Goal: Use online tool/utility: Utilize a website feature to perform a specific function

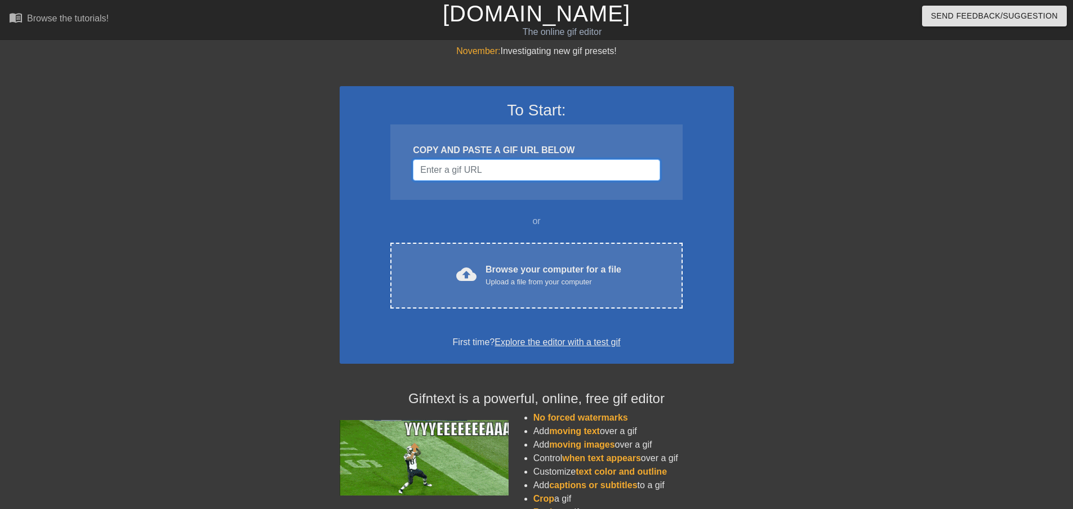
click at [490, 180] on input "Username" at bounding box center [536, 169] width 247 height 21
click at [463, 166] on input "Username" at bounding box center [536, 169] width 247 height 21
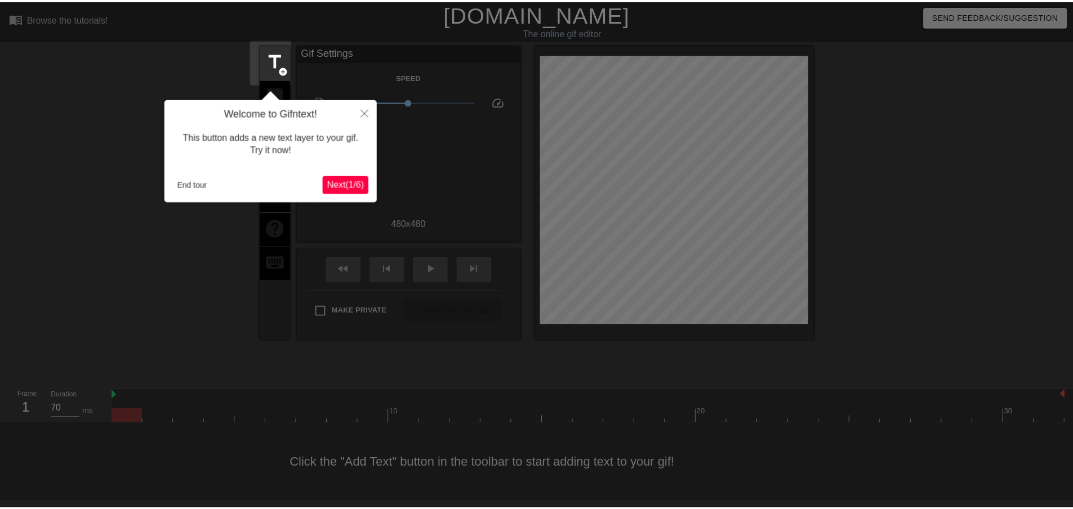
scroll to position [1, 0]
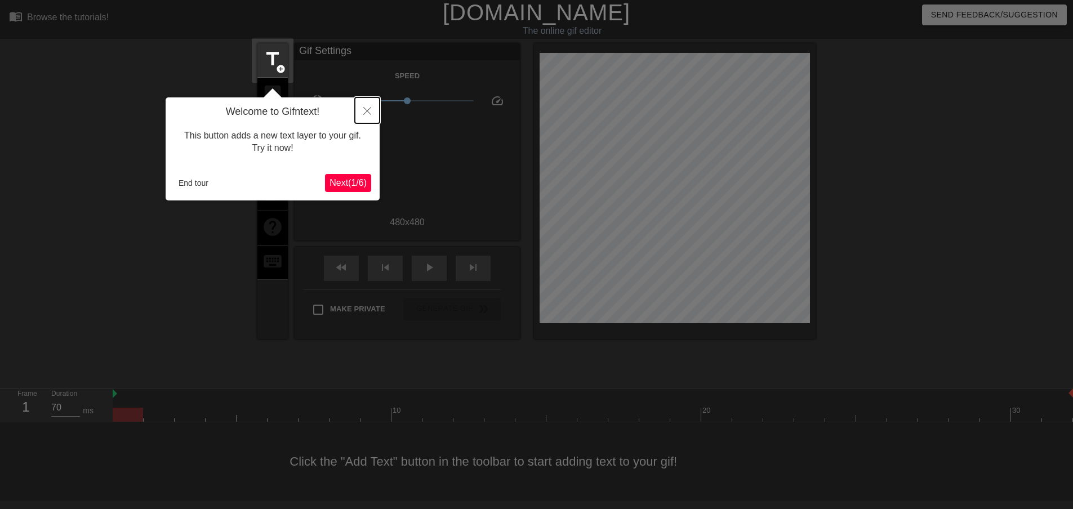
click at [368, 116] on button "Close" at bounding box center [367, 110] width 25 height 26
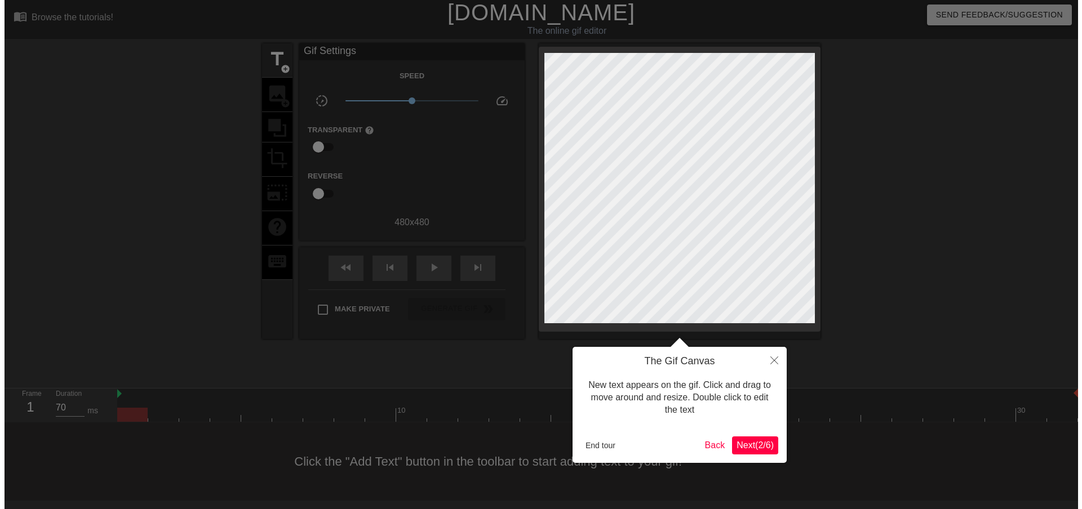
scroll to position [0, 0]
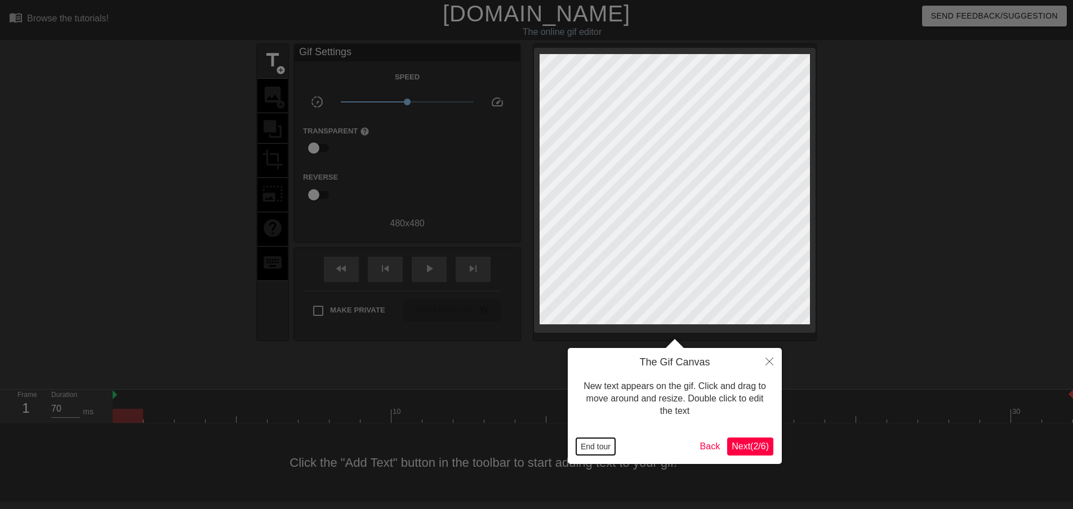
click at [595, 443] on button "End tour" at bounding box center [595, 446] width 39 height 17
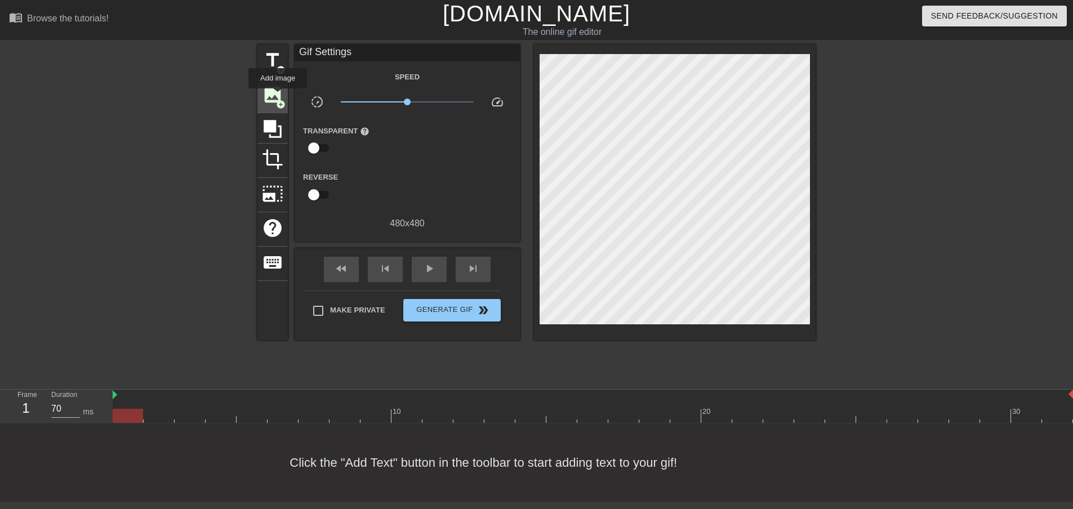
click at [269, 97] on span "image" at bounding box center [272, 94] width 21 height 21
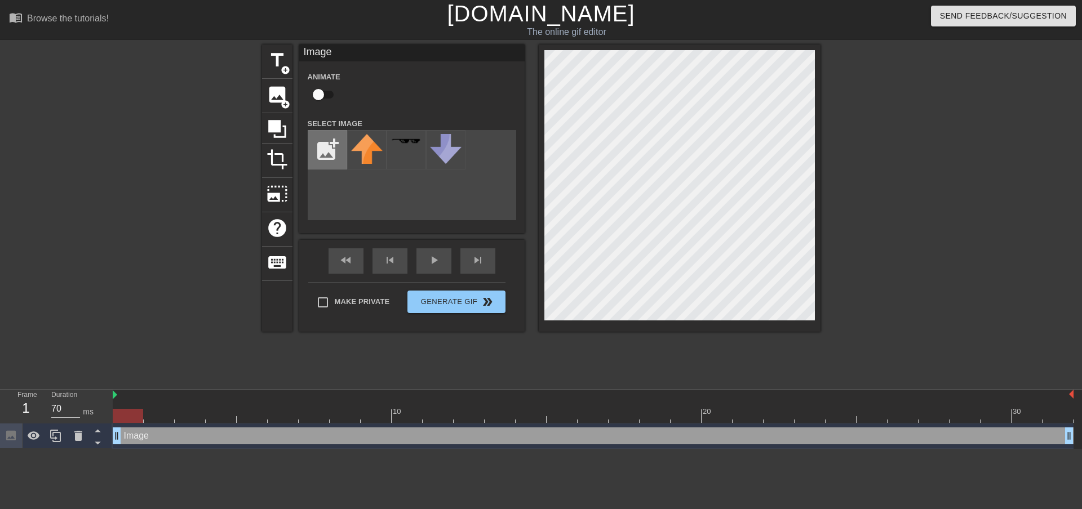
click at [330, 150] on input "file" at bounding box center [327, 150] width 38 height 38
click at [340, 150] on input "file" at bounding box center [327, 150] width 38 height 38
type input "C:\fakepath\LG NORDIGQUES LOGO.jpg"
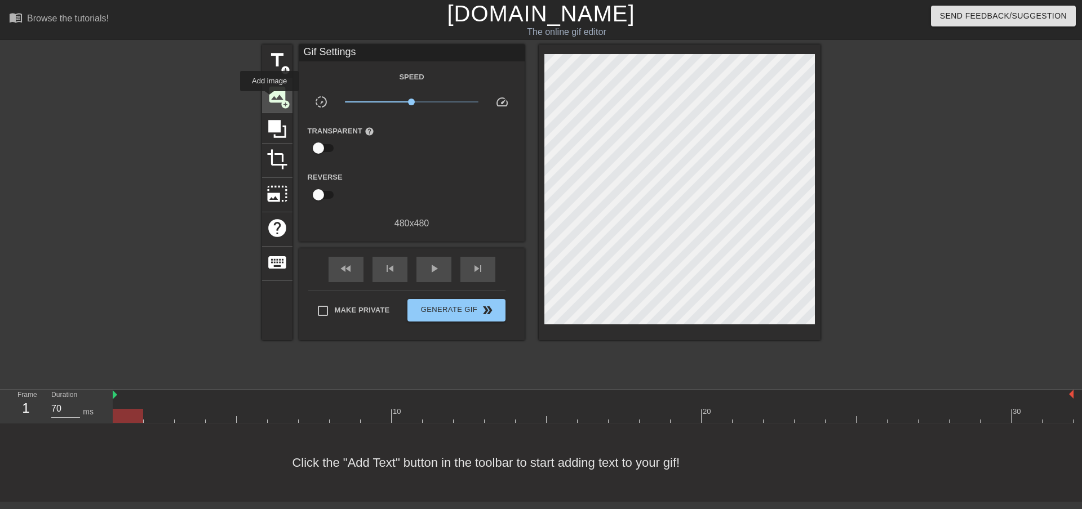
click at [269, 99] on span "image" at bounding box center [277, 94] width 21 height 21
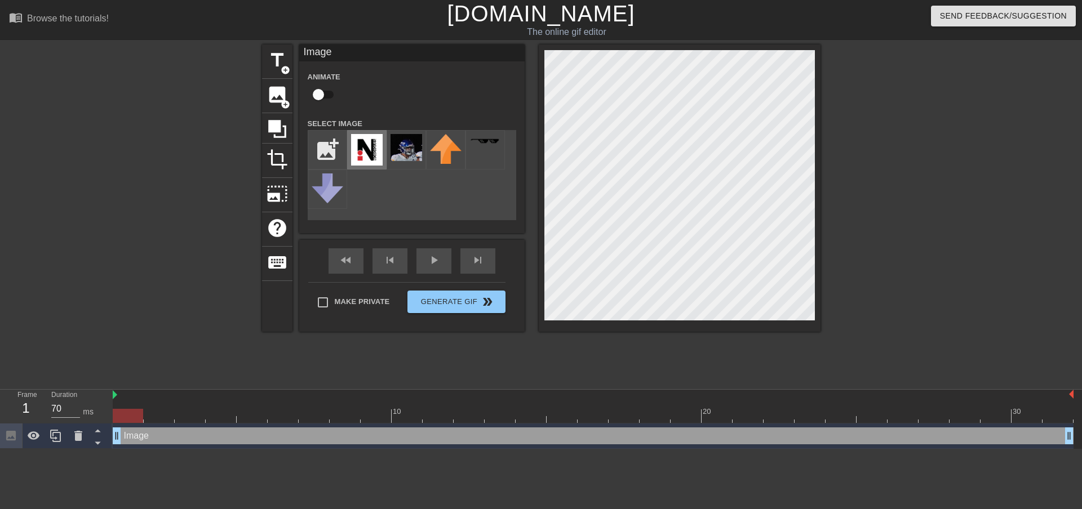
click at [371, 149] on img at bounding box center [367, 150] width 32 height 32
click at [320, 88] on input "checkbox" at bounding box center [318, 94] width 64 height 21
checkbox input "true"
click at [429, 269] on div "play_arrow" at bounding box center [433, 261] width 35 height 25
click at [409, 155] on img at bounding box center [407, 147] width 32 height 27
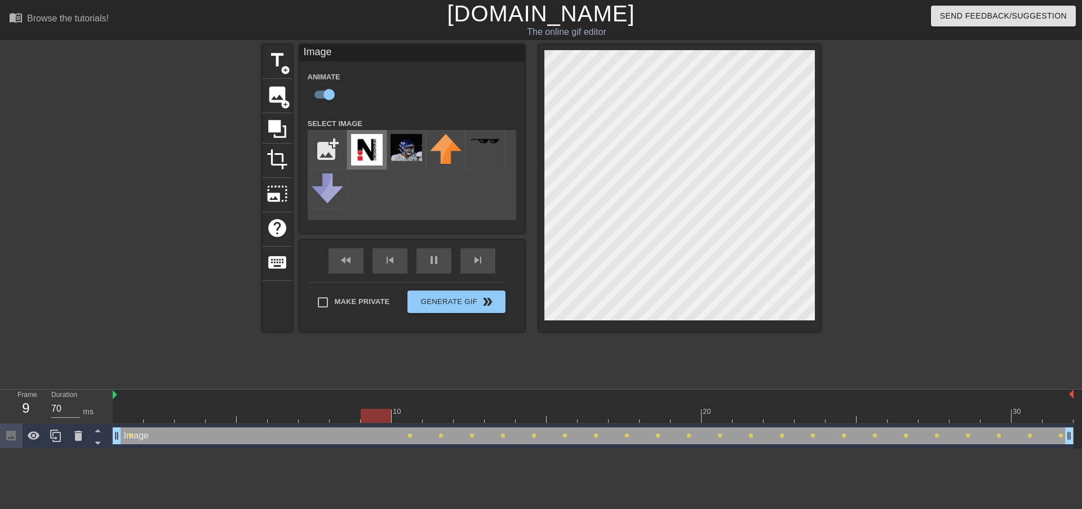
click at [356, 144] on img at bounding box center [367, 150] width 32 height 32
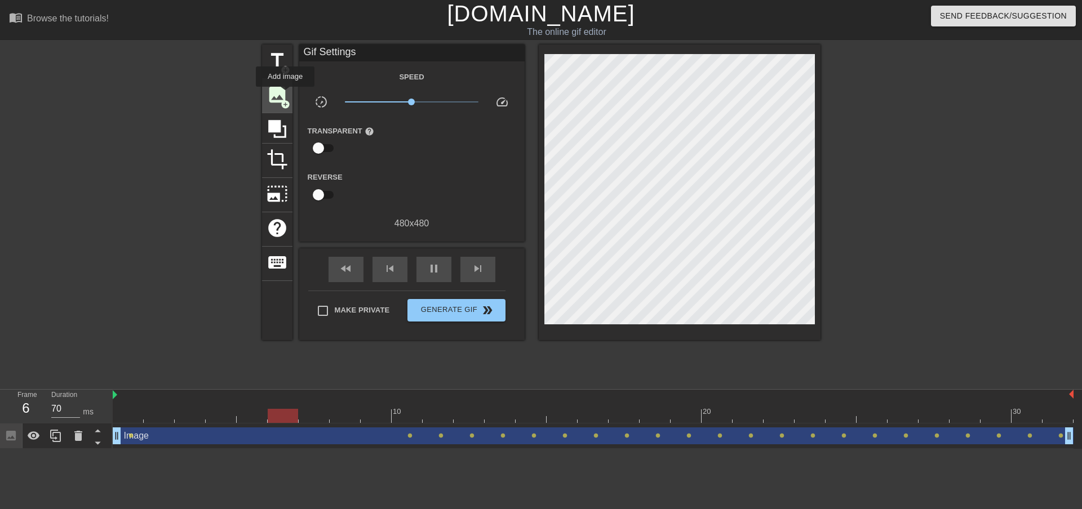
click at [285, 95] on span "image" at bounding box center [277, 94] width 21 height 21
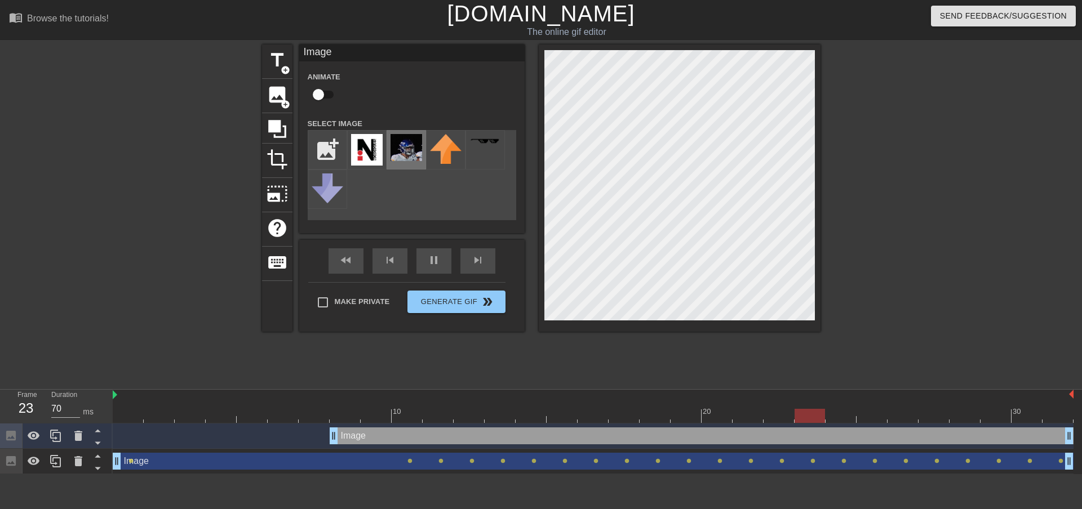
click at [407, 141] on img at bounding box center [407, 147] width 32 height 27
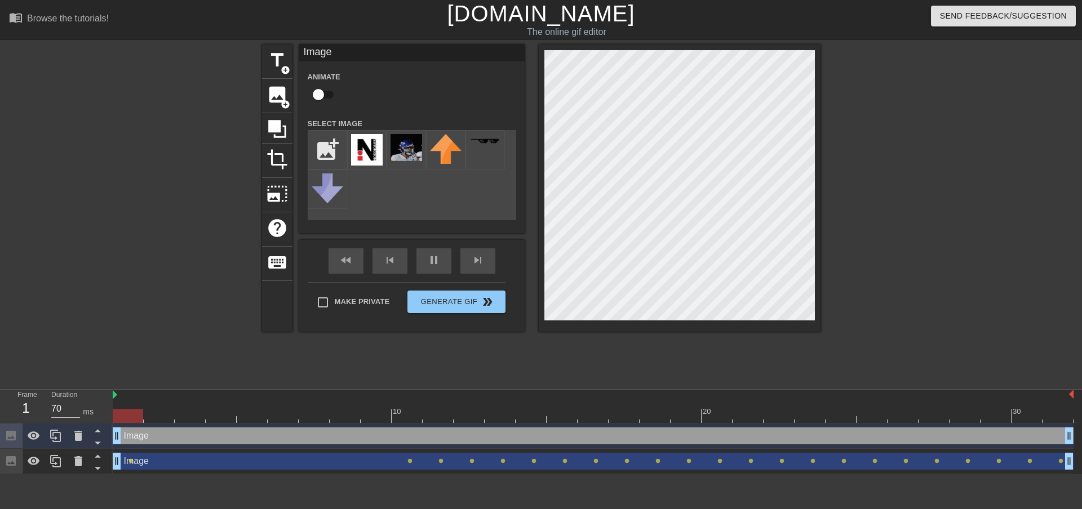
drag, startPoint x: 336, startPoint y: 432, endPoint x: 110, endPoint y: 438, distance: 226.1
click at [110, 438] on div "Frame 1 Duration 70 ms 10 20 30 Image drag_handle drag_handle Image drag_handle…" at bounding box center [541, 432] width 1082 height 85
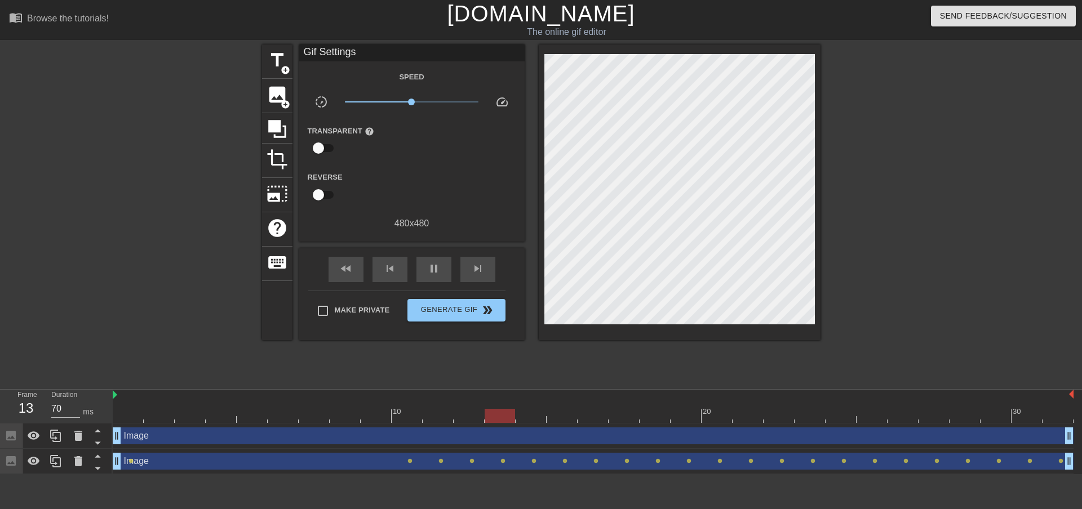
click at [571, 370] on div "title add_circle image add_circle crop photo_size_select_large help keyboard Gi…" at bounding box center [541, 214] width 558 height 338
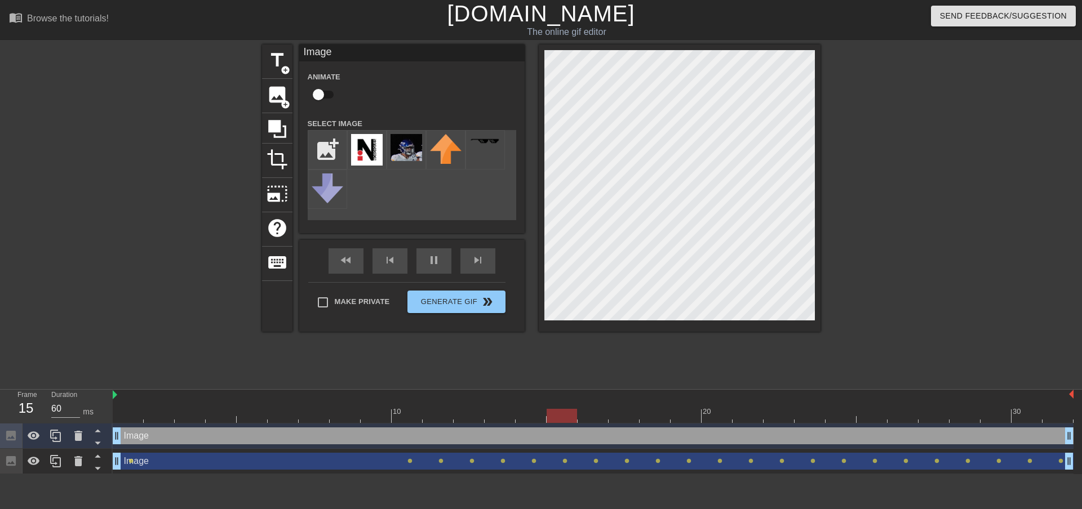
click at [601, 356] on div "title add_circle image add_circle crop photo_size_select_large help keyboard Im…" at bounding box center [541, 214] width 558 height 338
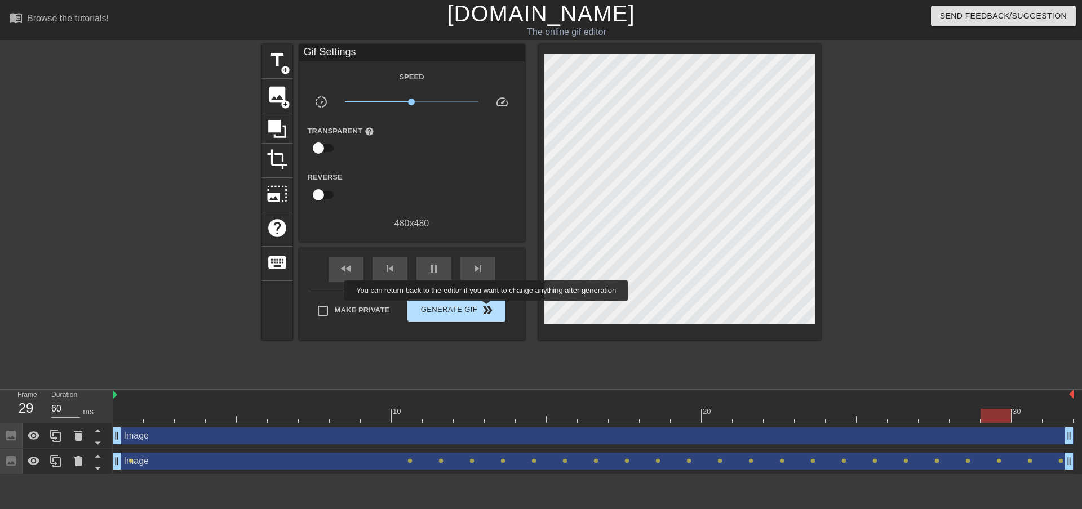
type input "70"
click at [478, 310] on span "Generate Gif double_arrow" at bounding box center [456, 311] width 88 height 14
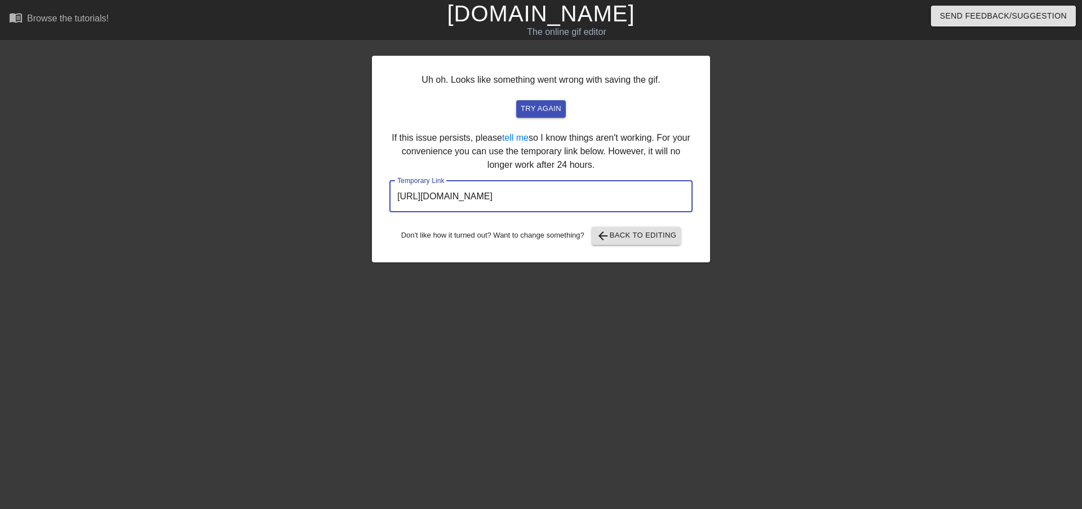
drag, startPoint x: 624, startPoint y: 201, endPoint x: 381, endPoint y: 188, distance: 243.2
click at [381, 188] on div "Uh oh. Looks like something went wrong with saving the gif. try again If this i…" at bounding box center [541, 159] width 338 height 207
drag, startPoint x: 633, startPoint y: 195, endPoint x: 396, endPoint y: 201, distance: 237.9
click at [396, 201] on input "[URL][DOMAIN_NAME]" at bounding box center [540, 197] width 303 height 32
